Goal: Find specific page/section: Find specific page/section

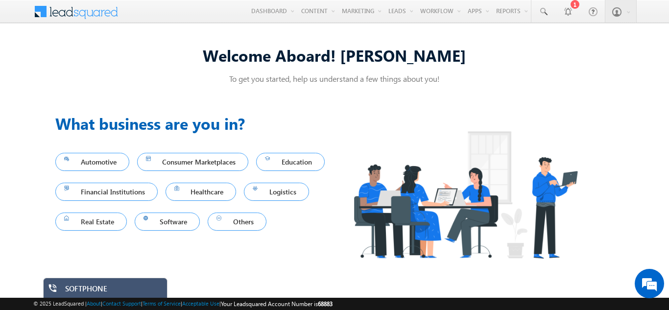
click at [89, 290] on div "SOFTPHONE" at bounding box center [112, 291] width 95 height 14
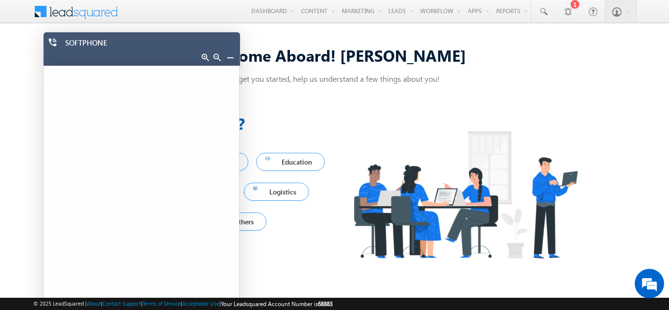
click at [228, 53] on link at bounding box center [230, 57] width 8 height 8
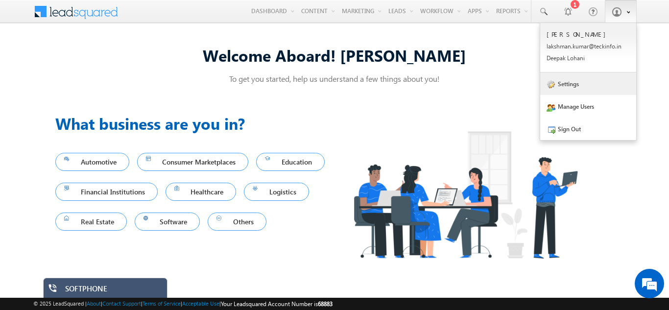
click at [570, 87] on link "Settings" at bounding box center [588, 83] width 96 height 23
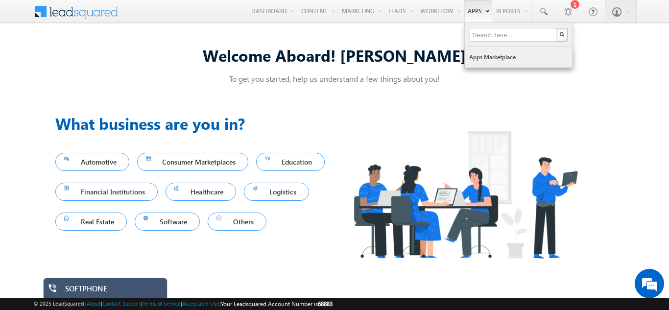
click at [483, 58] on link "Apps Marketplace" at bounding box center [519, 57] width 108 height 21
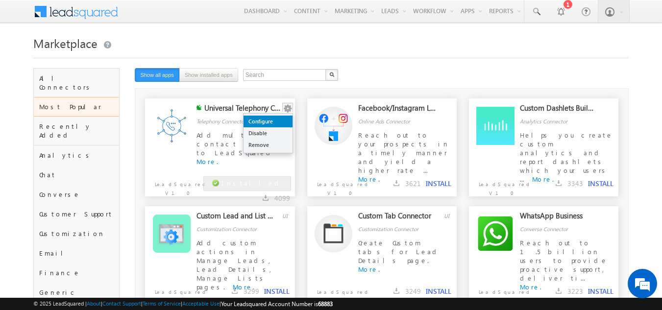
click at [266, 121] on link "Configure" at bounding box center [267, 122] width 49 height 12
